Goal: Check status

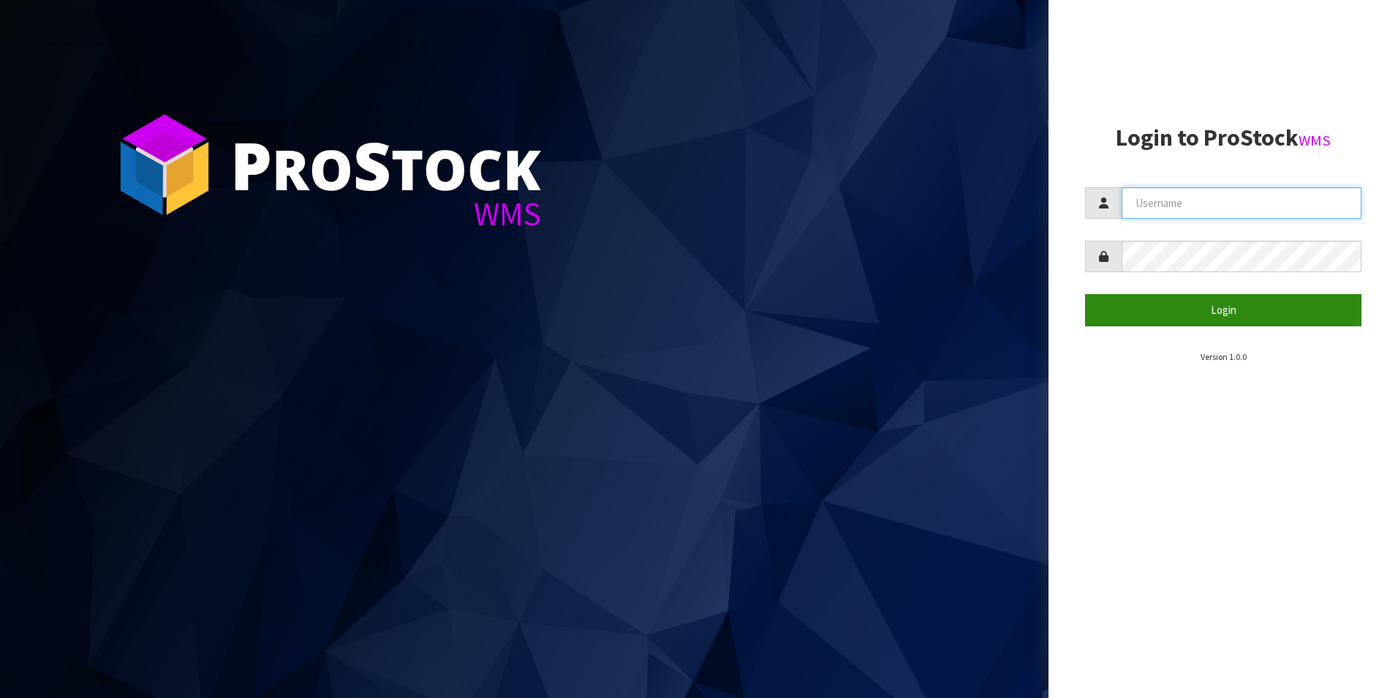
type input "TUFF TURF"
click at [1255, 309] on button "Login" at bounding box center [1223, 309] width 276 height 31
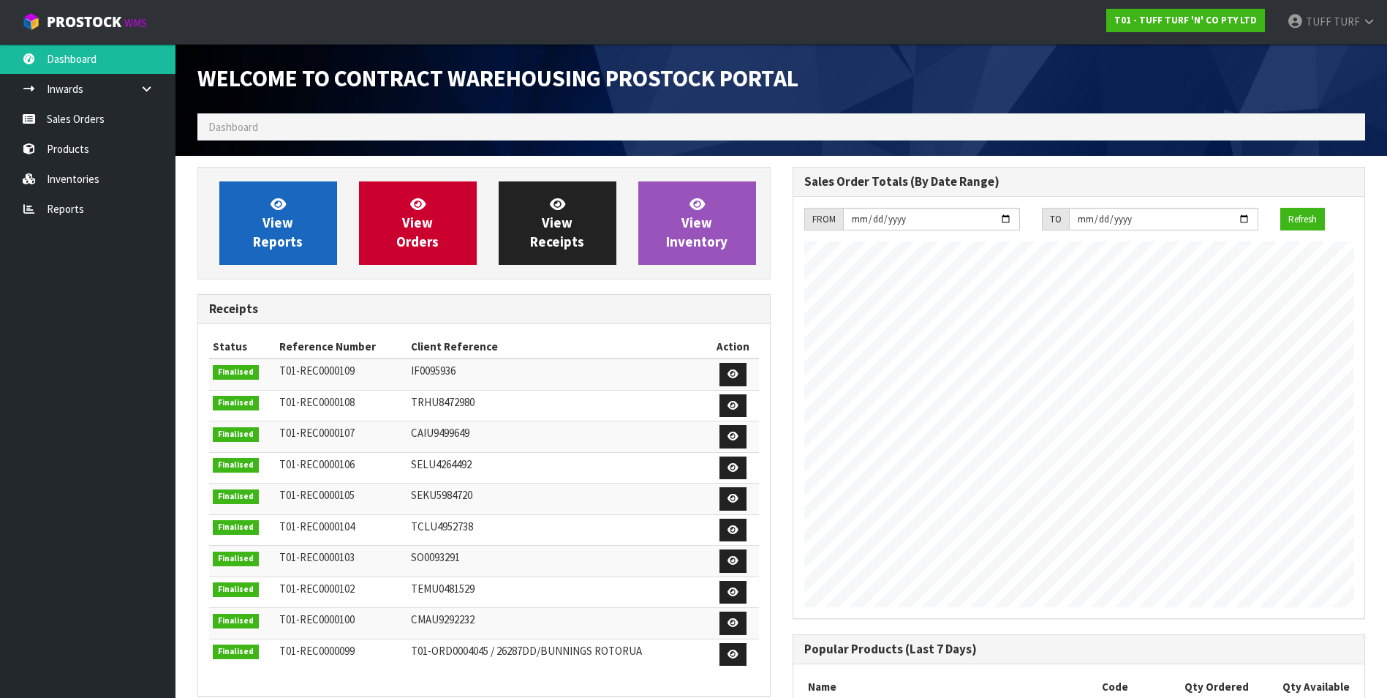
scroll to position [811, 595]
click at [307, 241] on link "View Reports" at bounding box center [278, 222] width 118 height 83
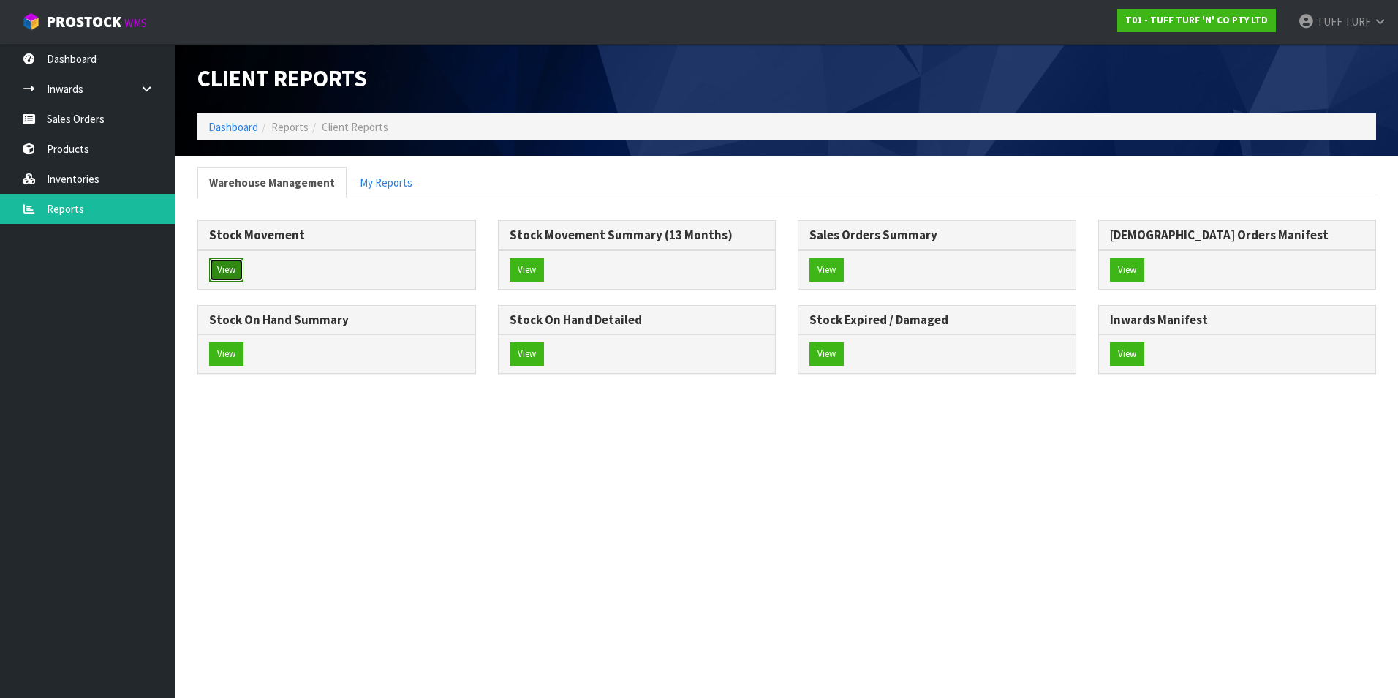
click at [230, 275] on button "View" at bounding box center [226, 269] width 34 height 23
click at [225, 348] on button "View" at bounding box center [226, 353] width 34 height 23
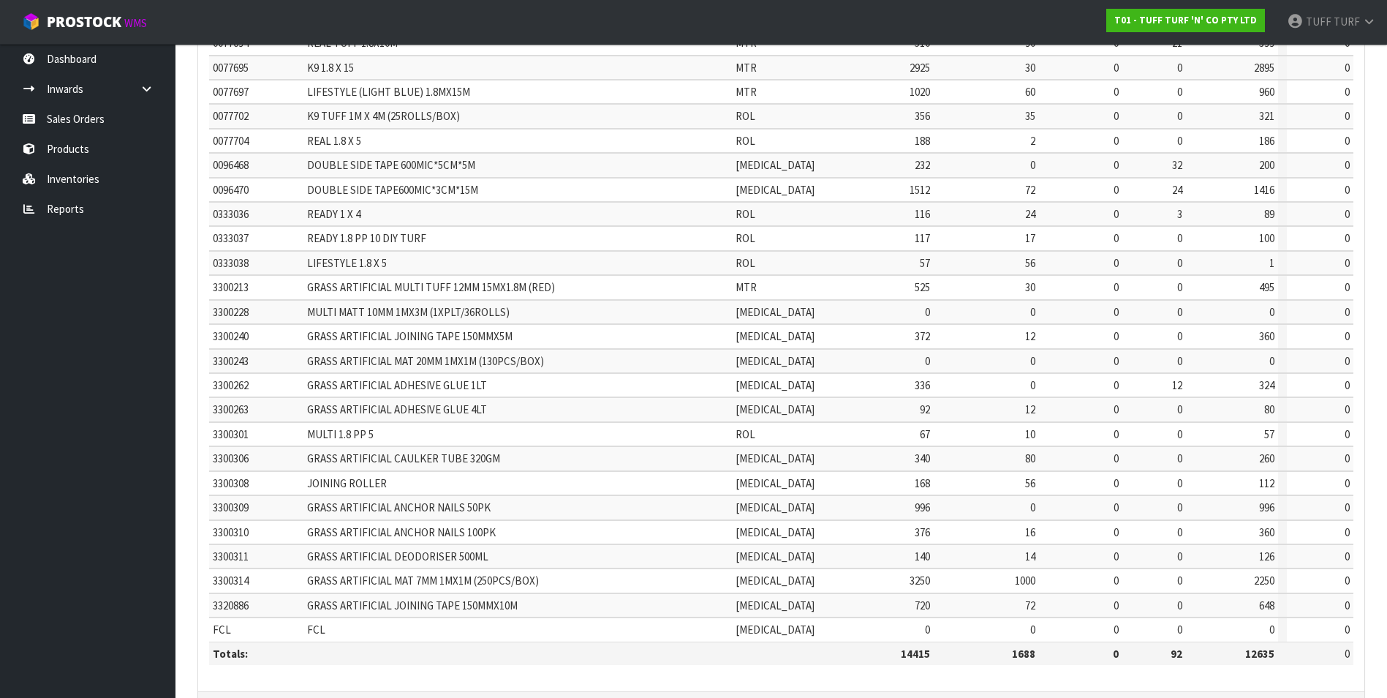
scroll to position [293, 0]
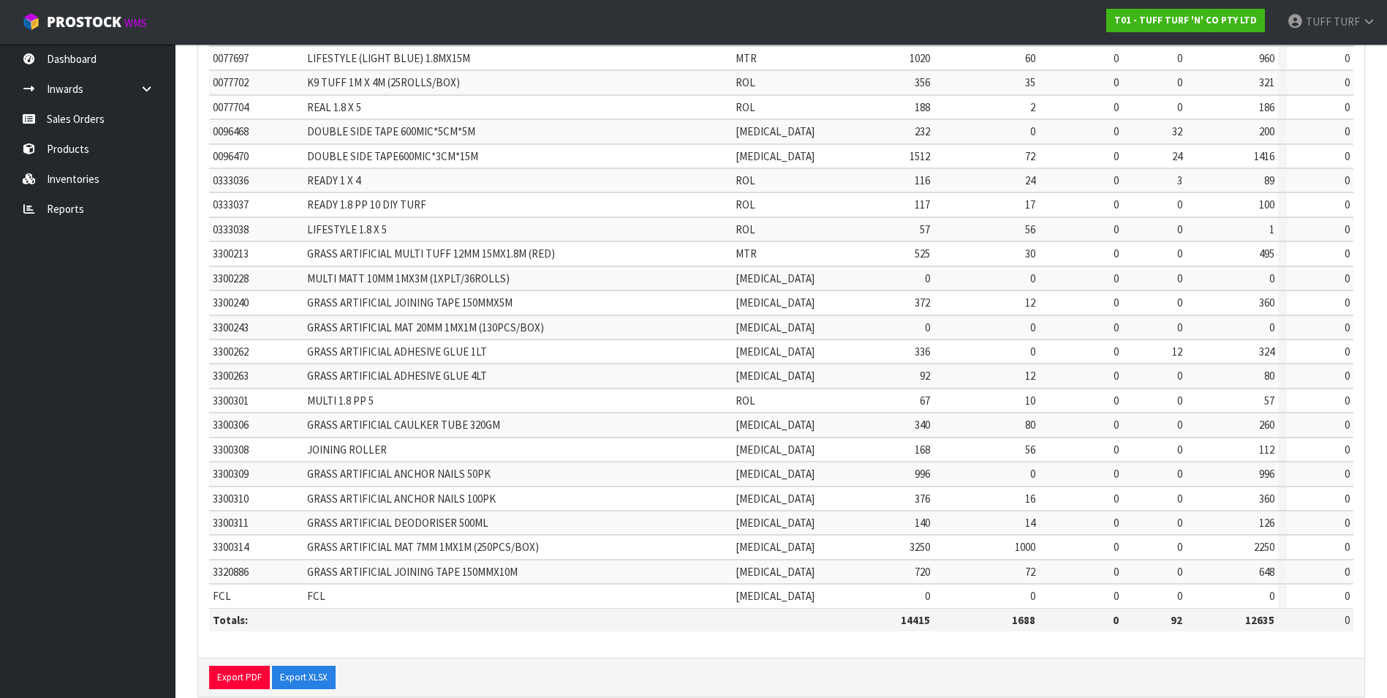
click at [960, 591] on td "0" at bounding box center [986, 596] width 105 height 24
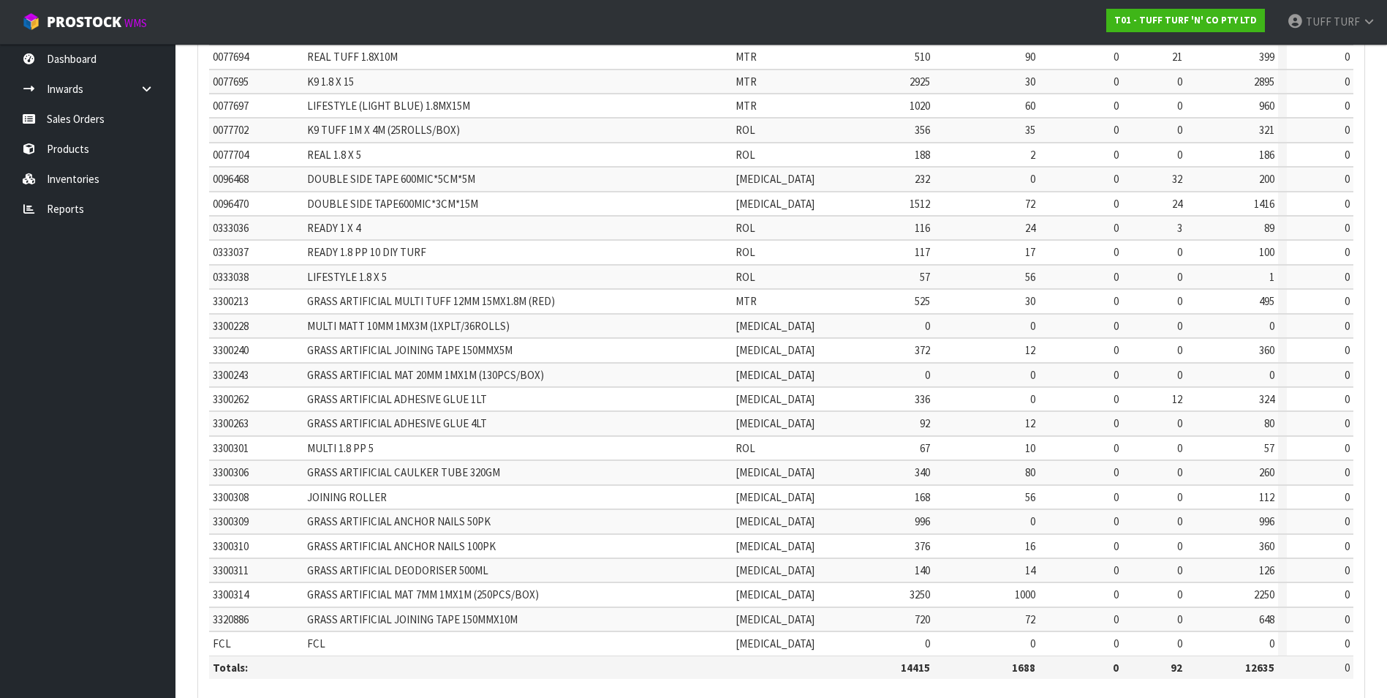
scroll to position [219, 0]
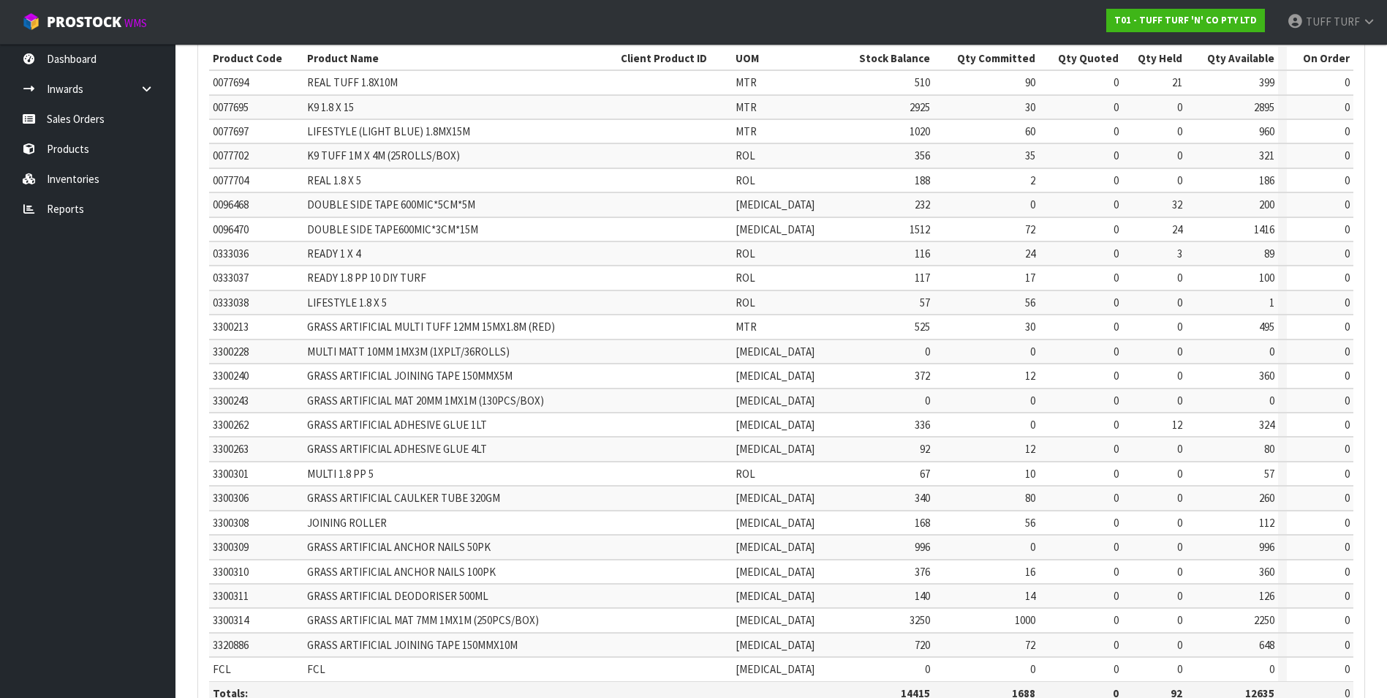
click at [681, 301] on td at bounding box center [674, 302] width 115 height 24
click at [1264, 303] on td "1" at bounding box center [1231, 302] width 91 height 24
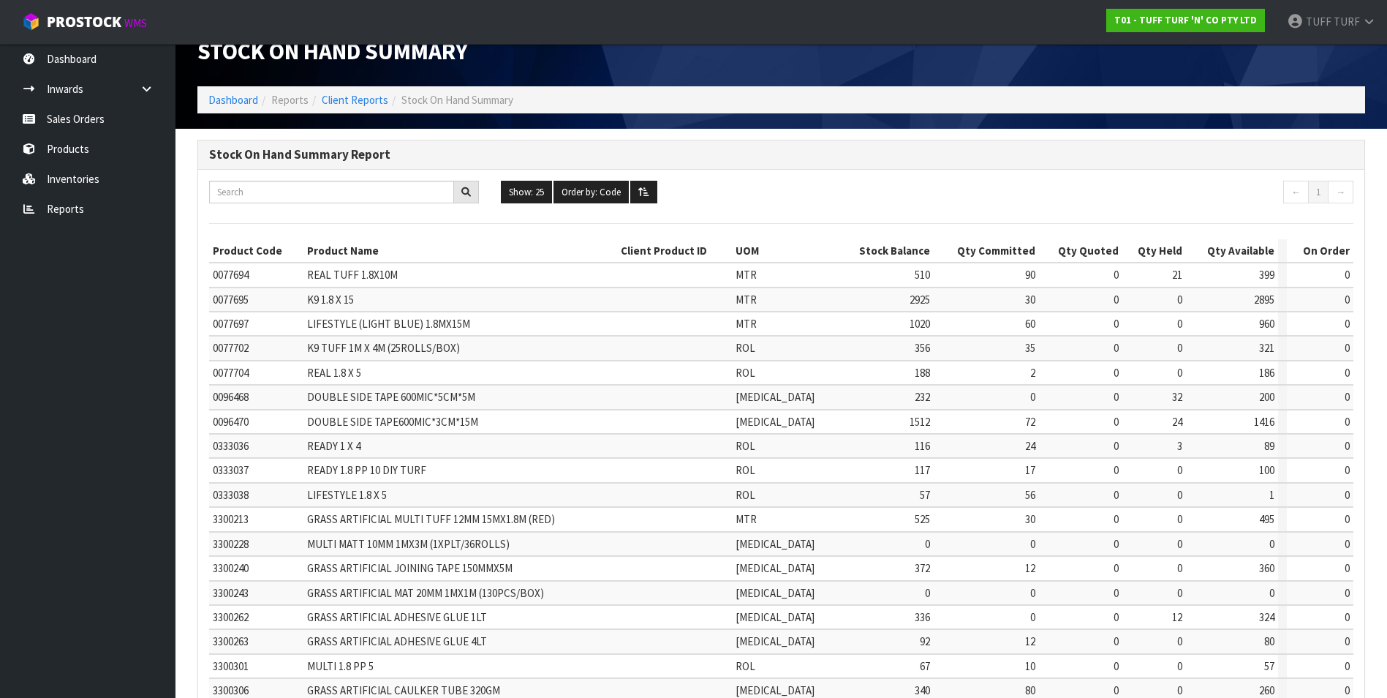
scroll to position [318, 0]
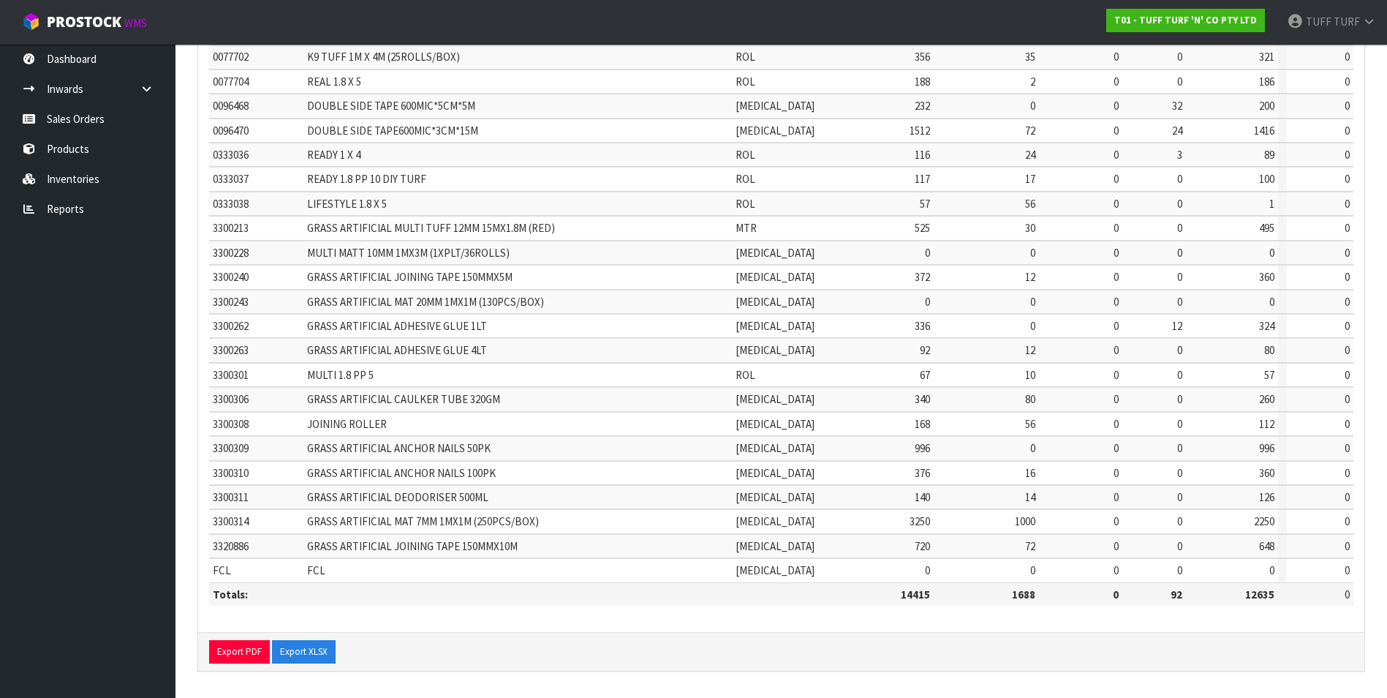
click at [838, 101] on td "232" at bounding box center [886, 106] width 96 height 24
